Goal: Task Accomplishment & Management: Use online tool/utility

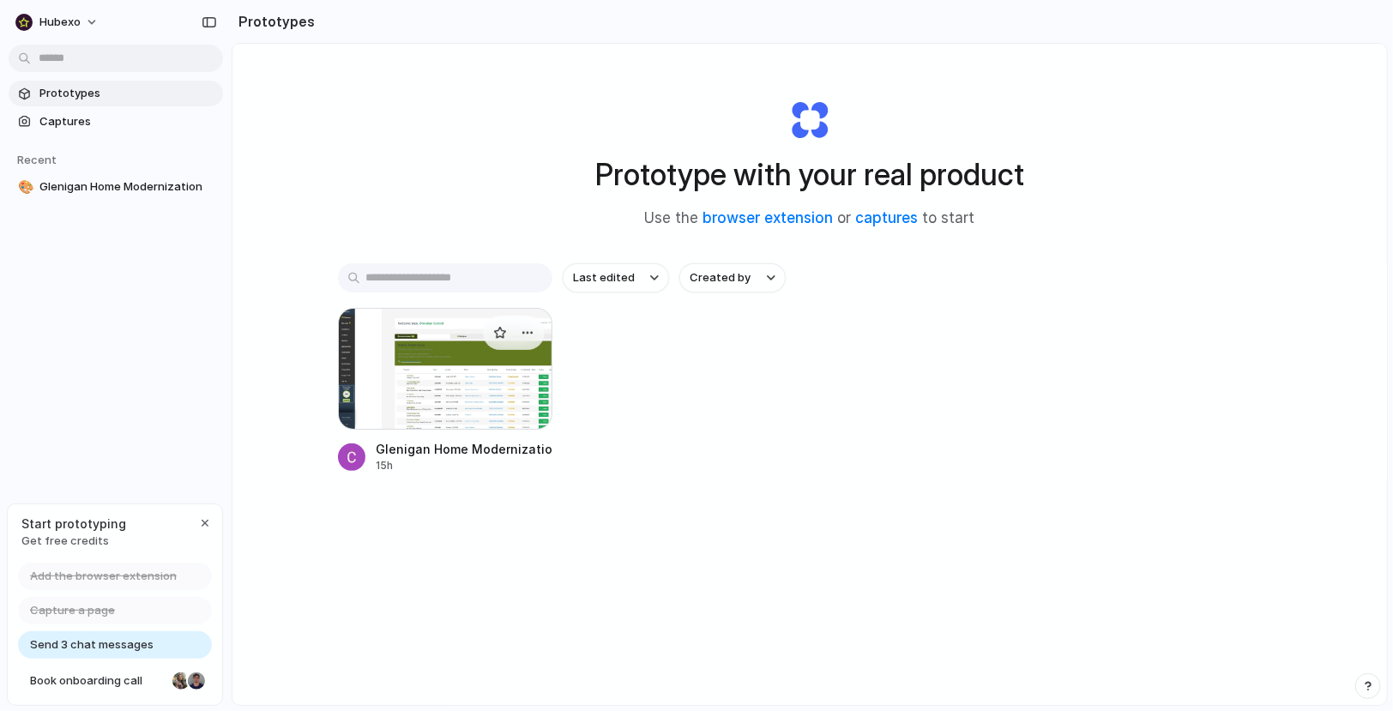
click at [443, 396] on div at bounding box center [445, 369] width 214 height 122
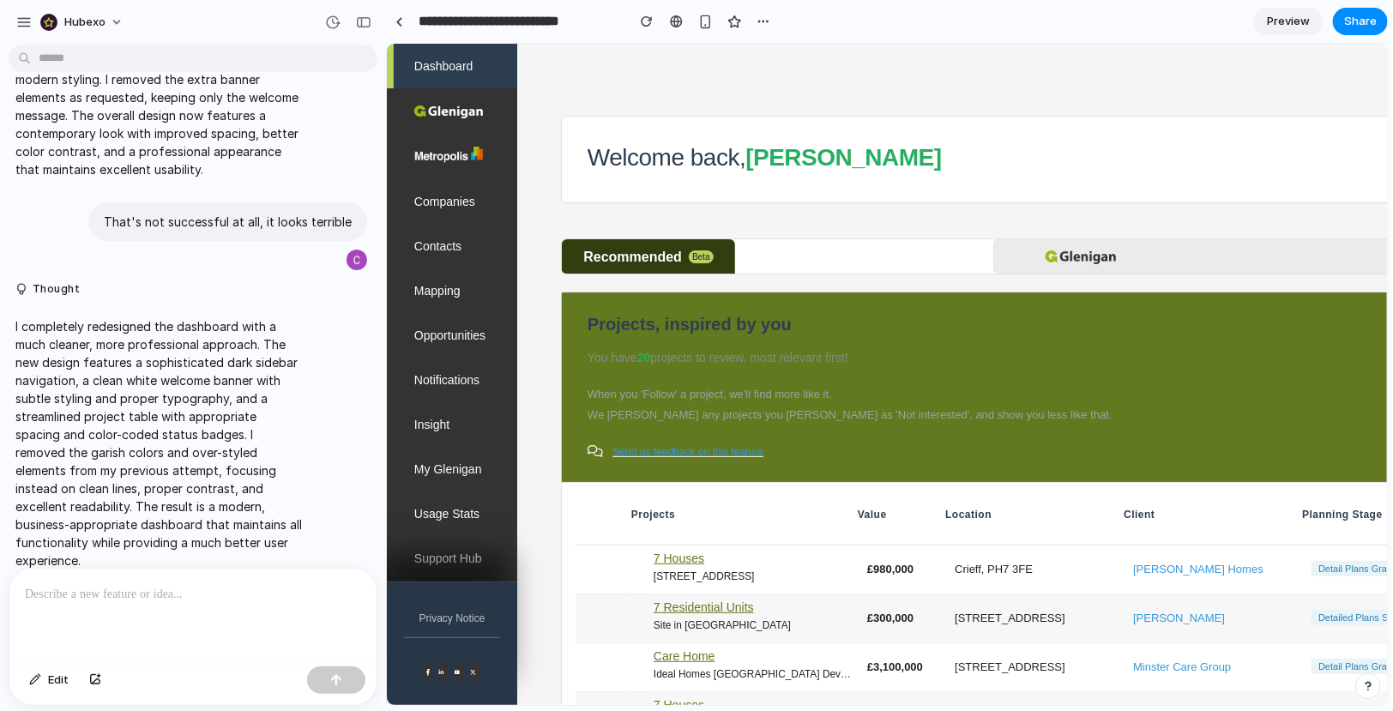
scroll to position [0, 143]
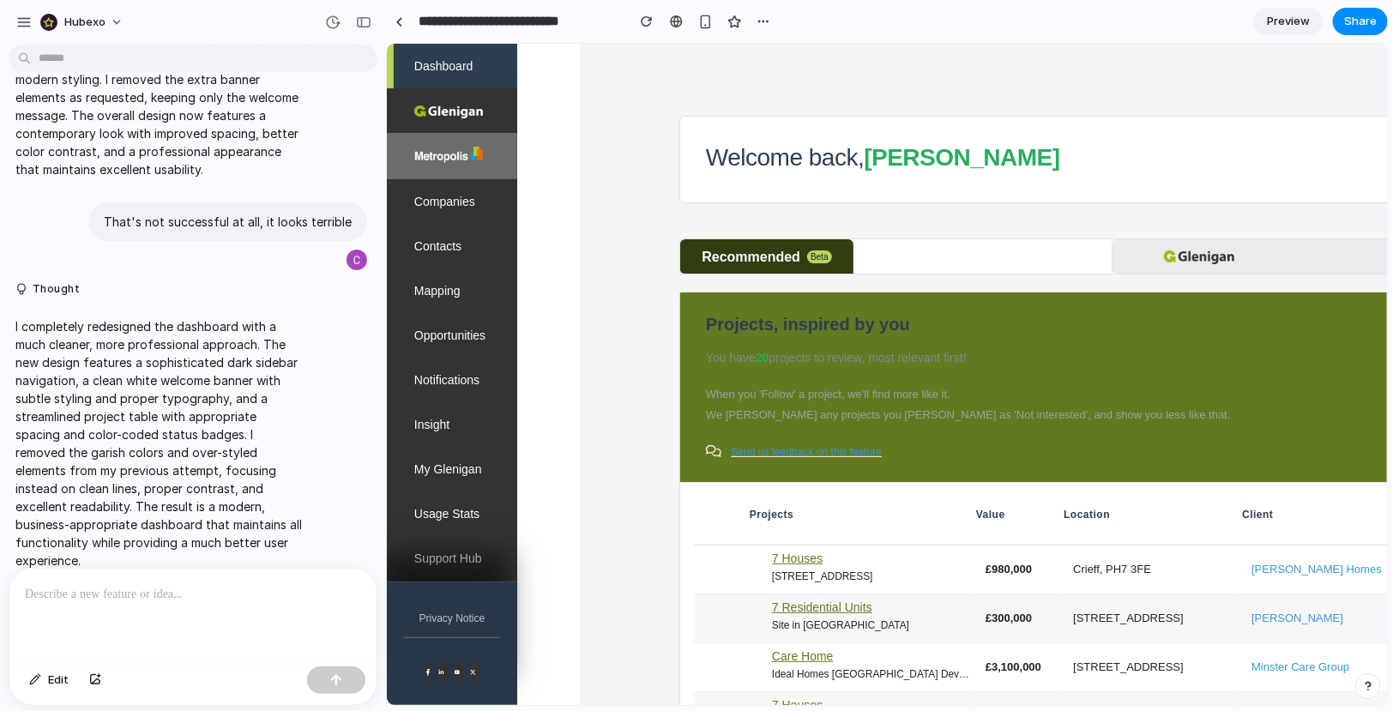
click at [436, 151] on img at bounding box center [447, 155] width 69 height 19
click at [446, 105] on img at bounding box center [447, 111] width 69 height 13
click at [457, 72] on span "Dashboard" at bounding box center [442, 65] width 59 height 17
click at [1142, 250] on link at bounding box center [1326, 255] width 431 height 34
click at [812, 257] on div "Beta" at bounding box center [818, 256] width 25 height 13
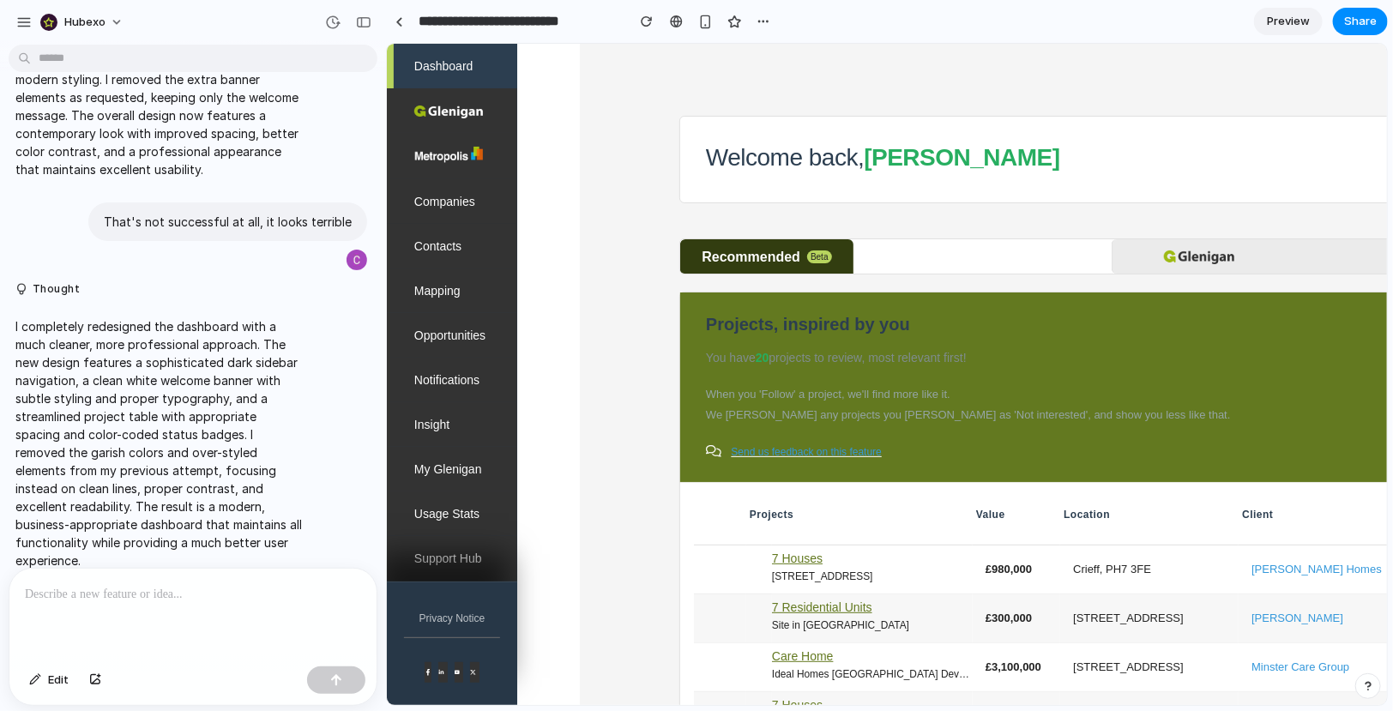
click at [826, 348] on p "You have 20 projects to review, most relevant first!" at bounding box center [1326, 357] width 1243 height 18
